Goal: Task Accomplishment & Management: Manage account settings

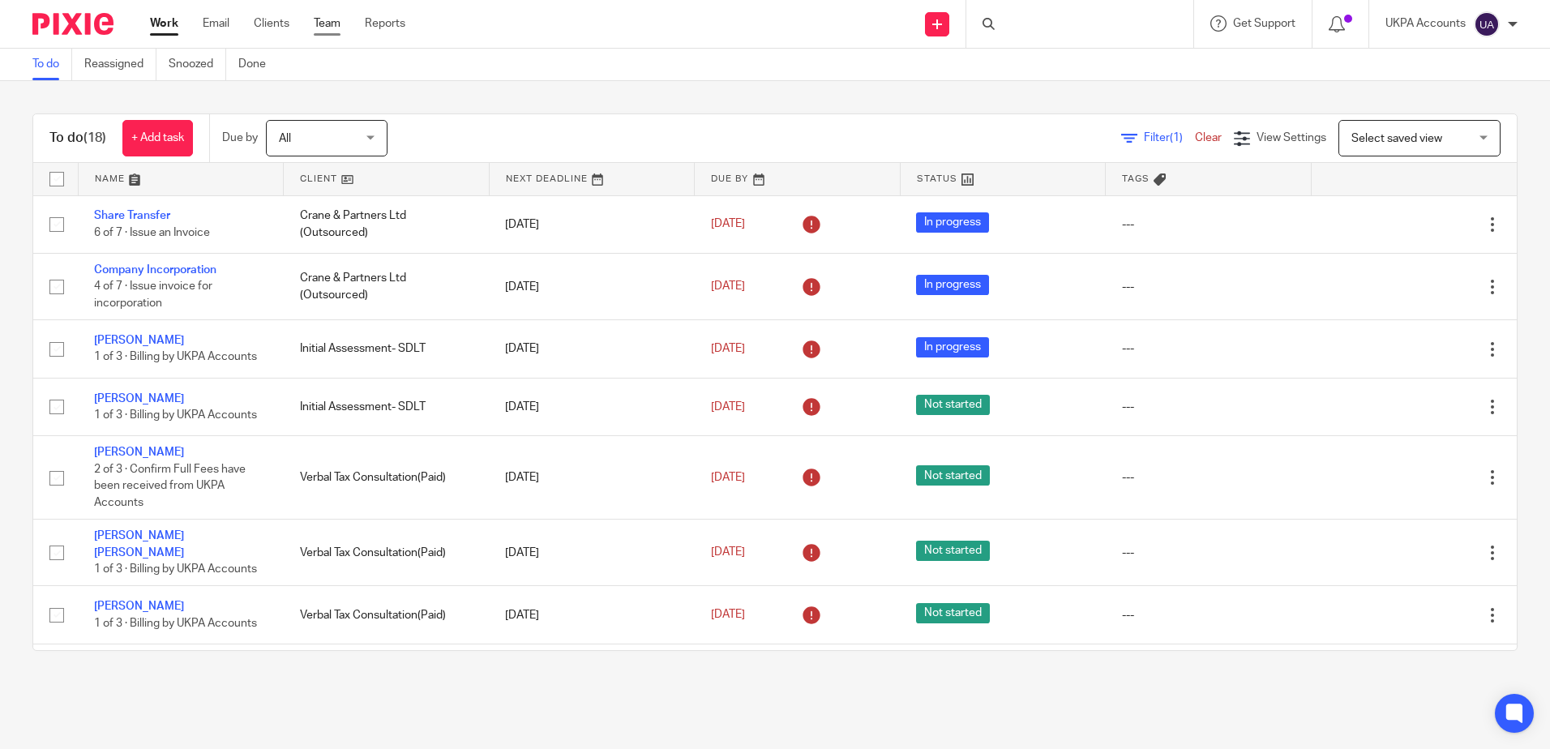
click at [333, 19] on link "Team" at bounding box center [327, 23] width 27 height 16
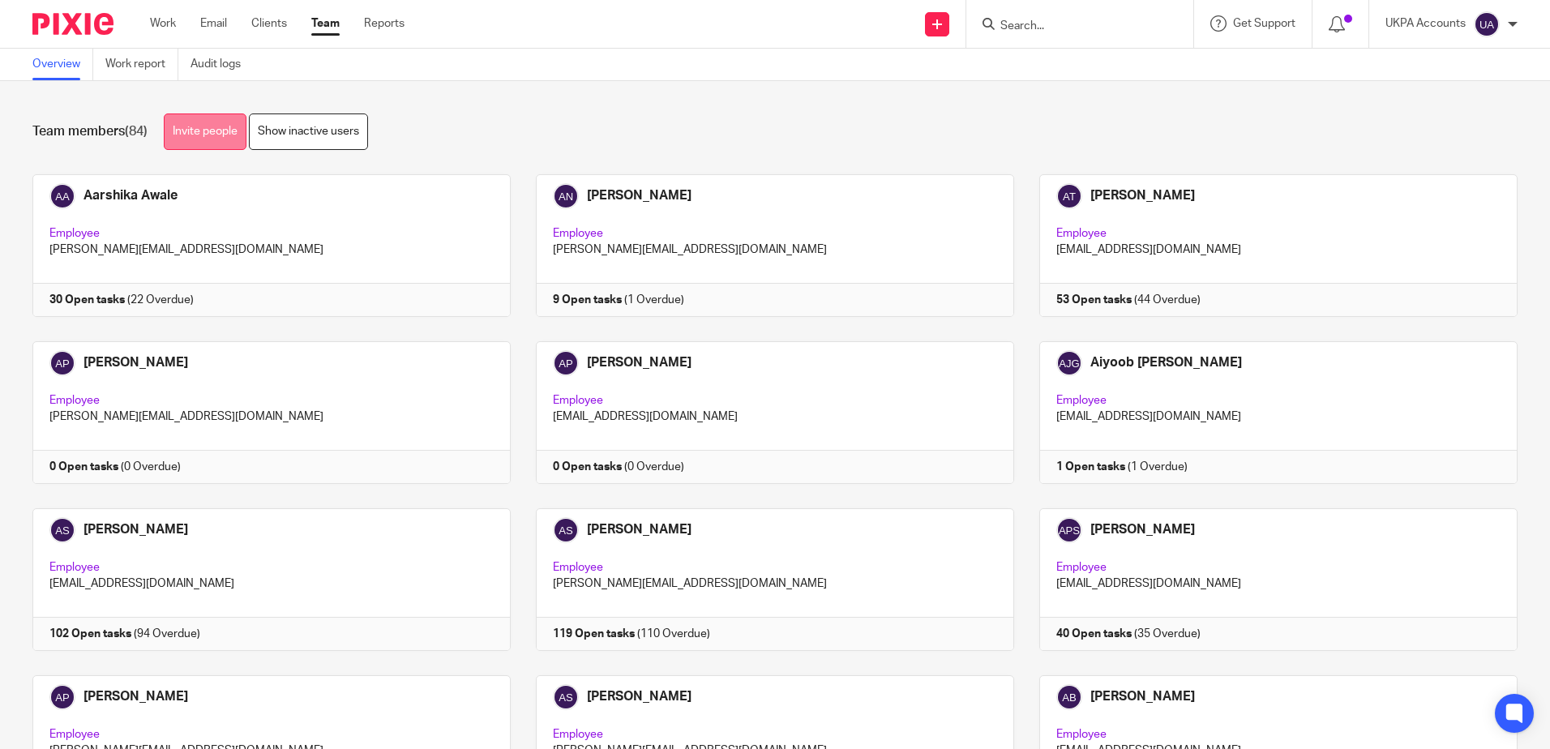
click at [220, 131] on link "Invite people" at bounding box center [205, 132] width 83 height 36
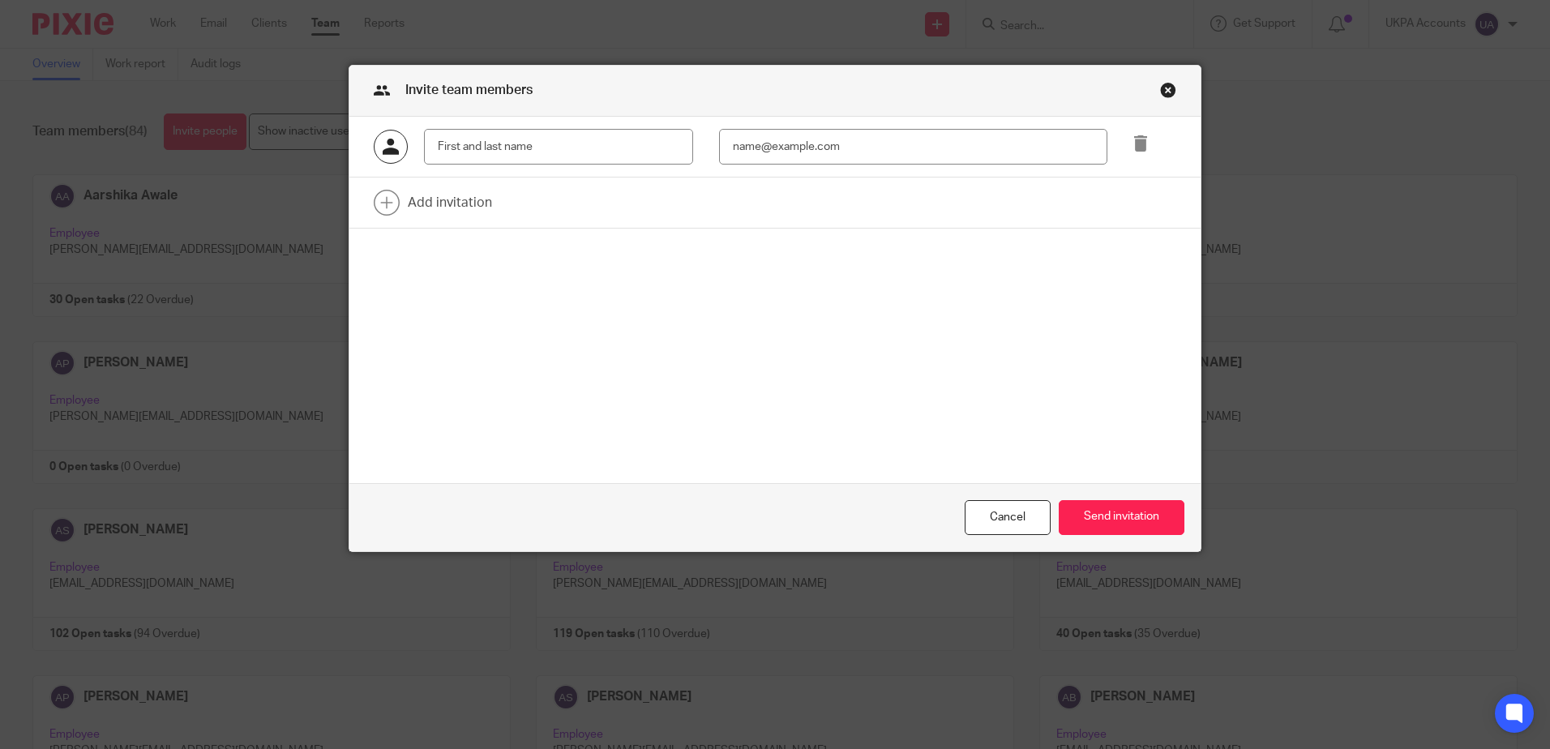
click at [446, 143] on input "text" at bounding box center [558, 147] width 269 height 36
type input "Namrata K.c."
click at [888, 136] on input "email" at bounding box center [913, 147] width 388 height 36
paste input "namrata@ukpa.co.uk"
type input "namrata@ukpa.co.uk"
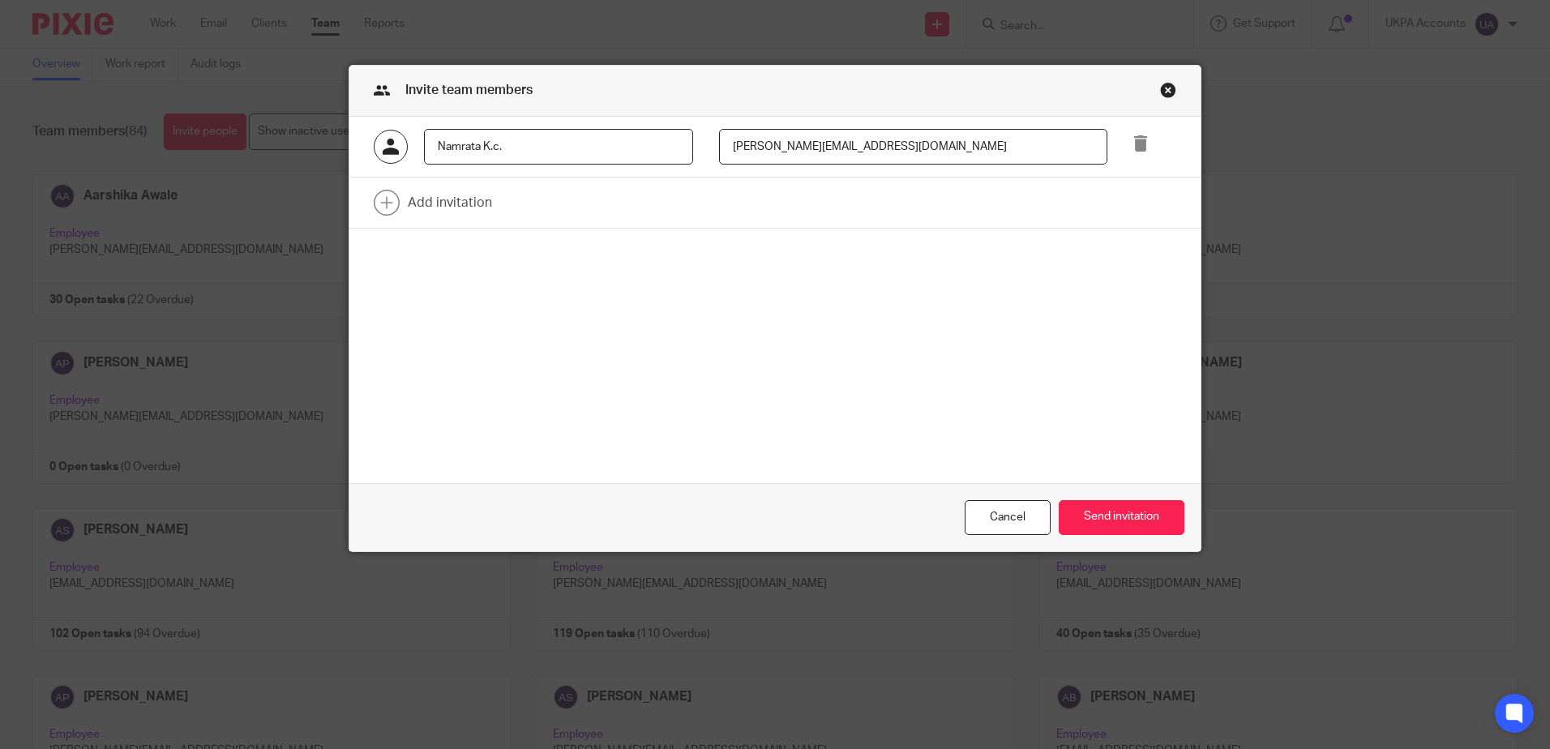
click at [677, 369] on div "Namrata K.c. namrata@ukpa.co.uk Add invitation" at bounding box center [774, 300] width 851 height 366
click at [1125, 518] on button "Send invitation" at bounding box center [1122, 517] width 126 height 35
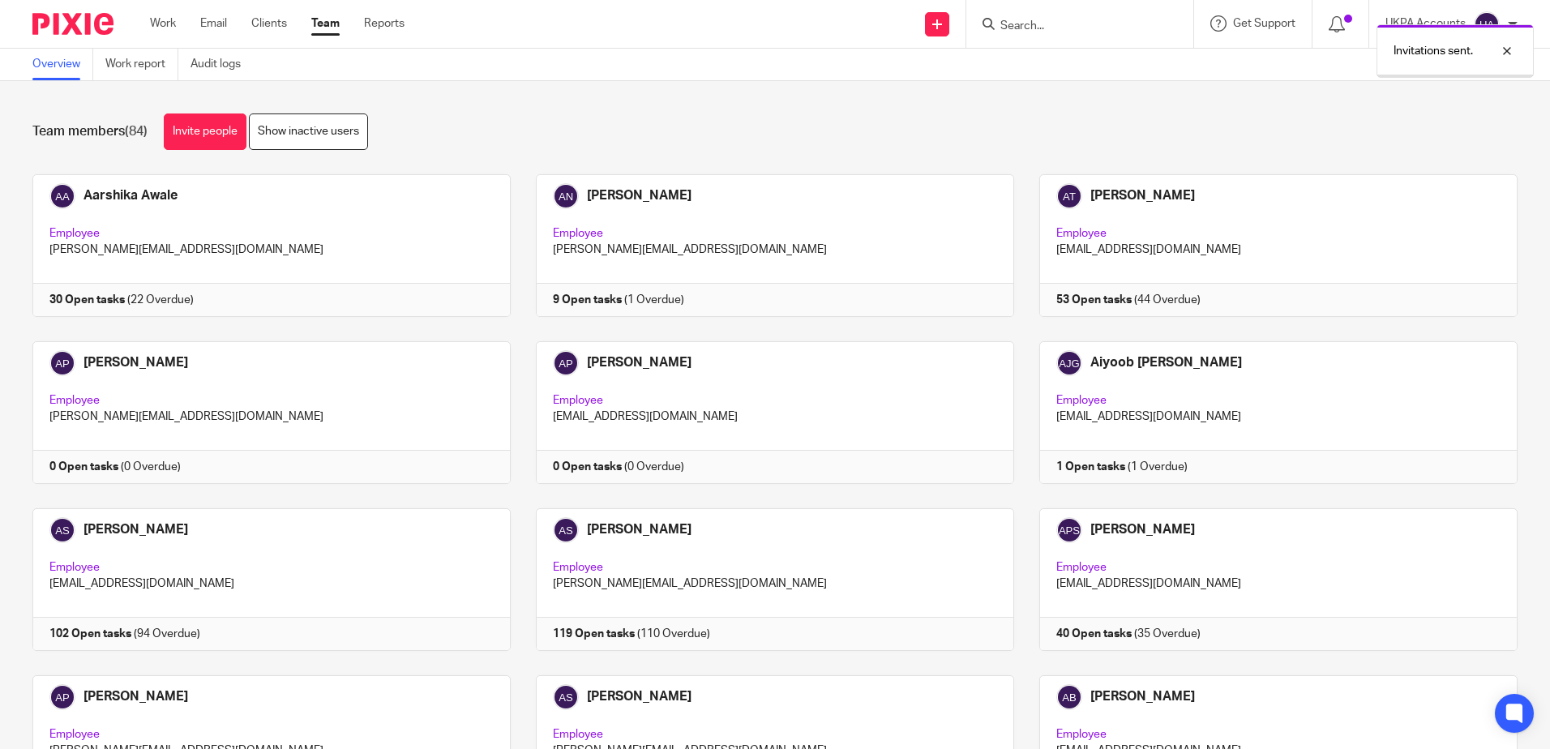
click at [919, 153] on div "Team members (84) Invite people Show inactive users Invite team members Add inv…" at bounding box center [775, 415] width 1550 height 668
click at [1469, 29] on div "UKPA Accounts" at bounding box center [1452, 24] width 132 height 26
